Goal: Task Accomplishment & Management: Manage account settings

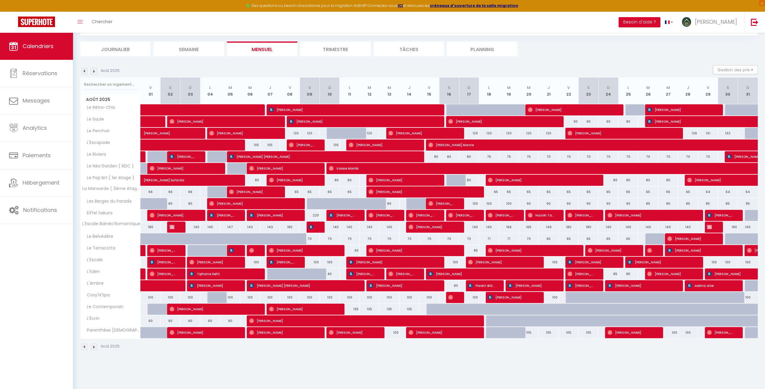
scroll to position [33, 0]
click at [96, 72] on img at bounding box center [93, 71] width 7 height 7
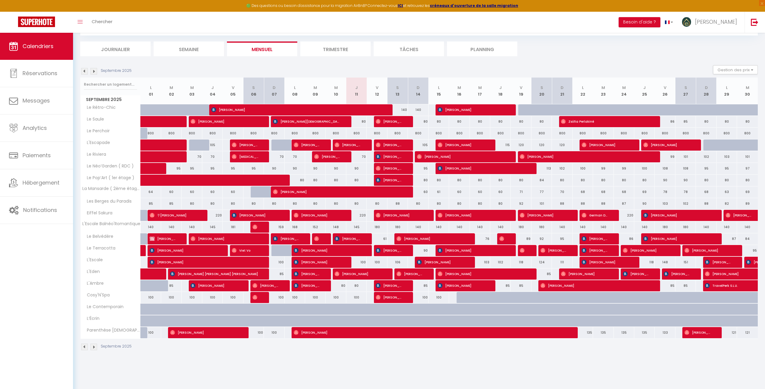
click at [92, 73] on img at bounding box center [93, 71] width 7 height 7
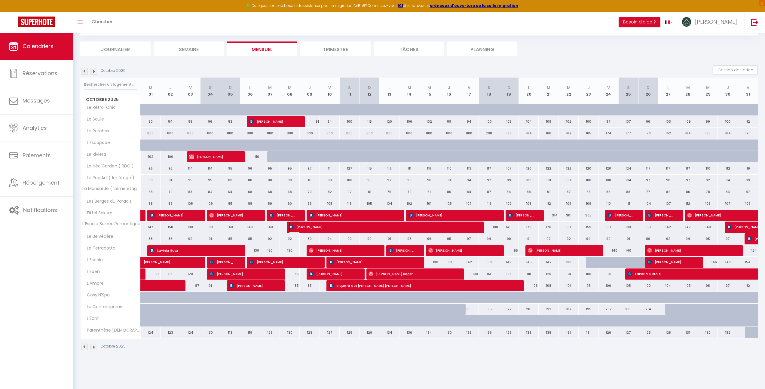
click at [376, 228] on span "[PERSON_NAME]" at bounding box center [381, 226] width 185 height 11
select select "OK"
select select "KO"
select select "0"
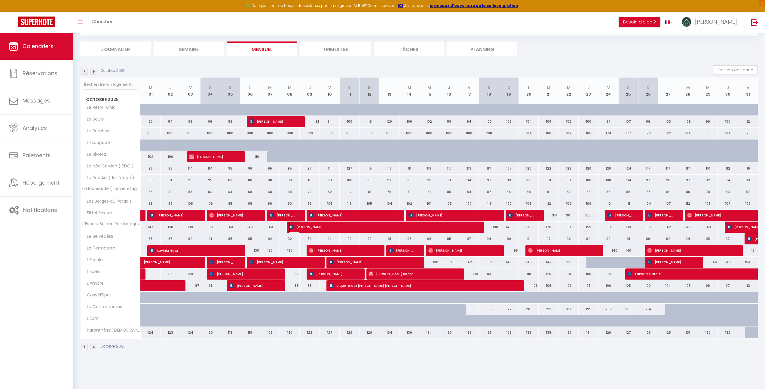
select select "1"
select select
select select "5032"
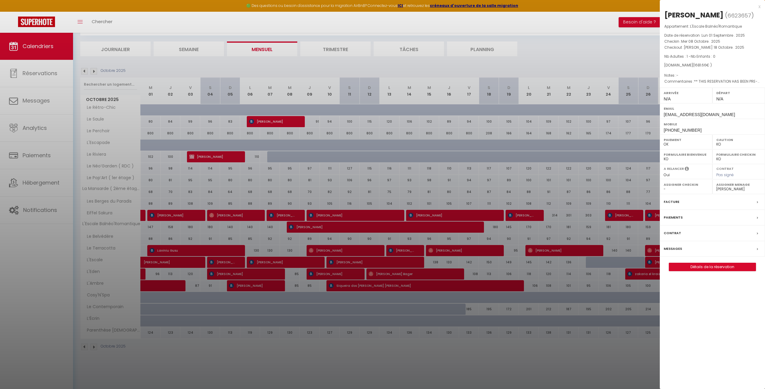
click at [318, 179] on div at bounding box center [382, 194] width 765 height 389
